Goal: Information Seeking & Learning: Learn about a topic

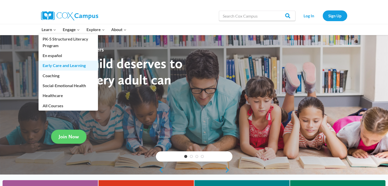
click at [81, 65] on link "Early Care and Learning" at bounding box center [67, 66] width 59 height 10
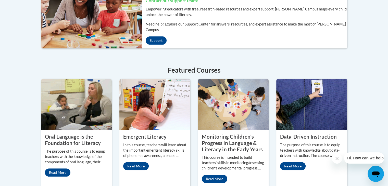
scroll to position [192, 0]
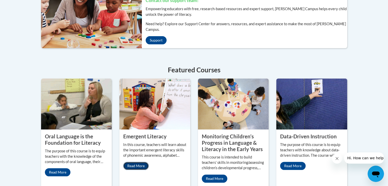
click at [143, 162] on link "Read More" at bounding box center [135, 166] width 25 height 8
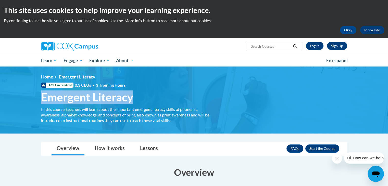
drag, startPoint x: 137, startPoint y: 96, endPoint x: 41, endPoint y: 96, distance: 95.8
click at [41, 96] on h1 "Emergent Literacy In this course, teachers will learn about the important emerg…" at bounding box center [128, 97] width 183 height 14
copy span "Emergent Literacy"
